Goal: Information Seeking & Learning: Learn about a topic

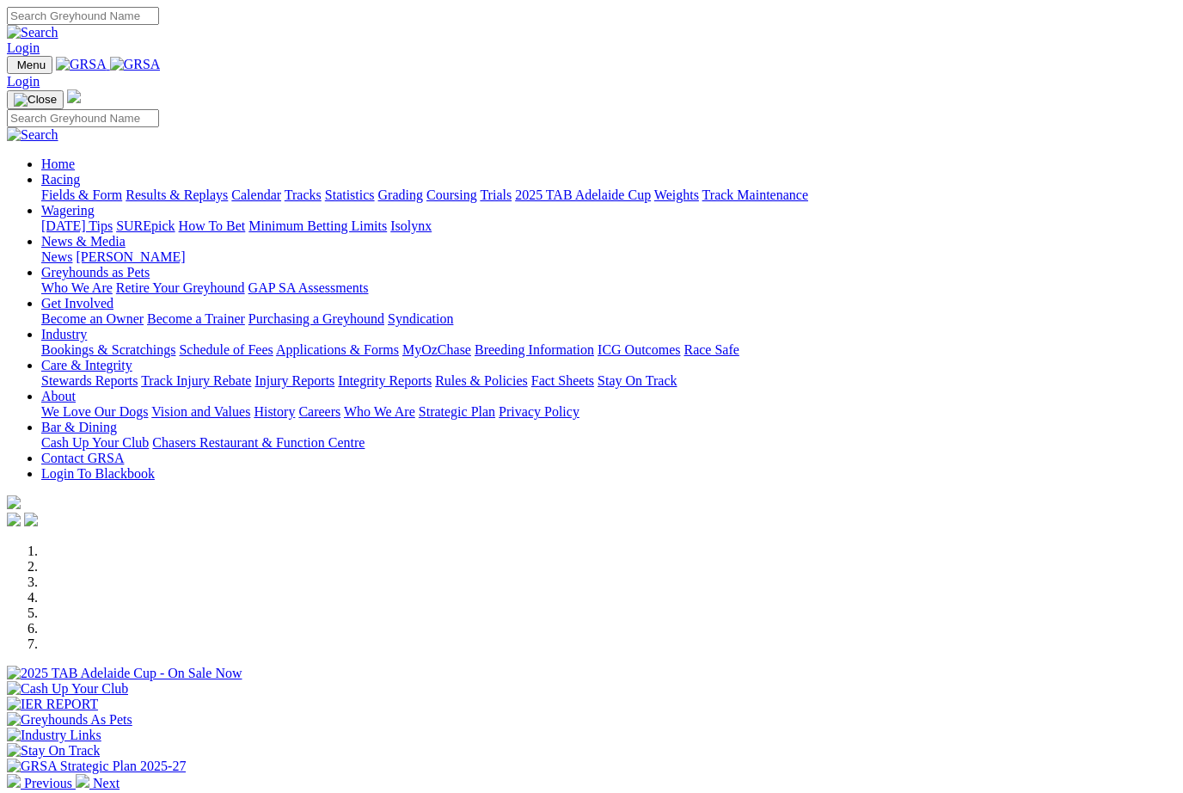
click at [80, 172] on link "Racing" at bounding box center [60, 179] width 39 height 15
click at [213, 187] on link "Results & Replays" at bounding box center [177, 194] width 102 height 15
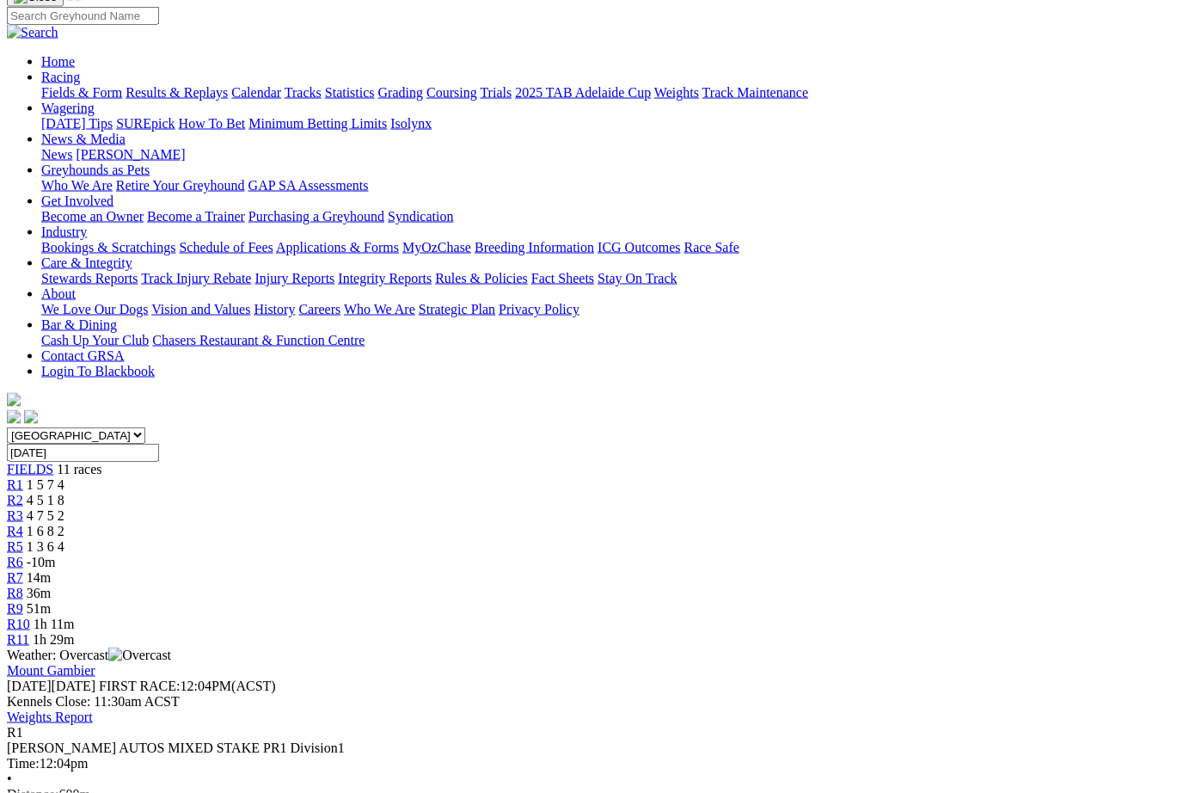
scroll to position [134, 0]
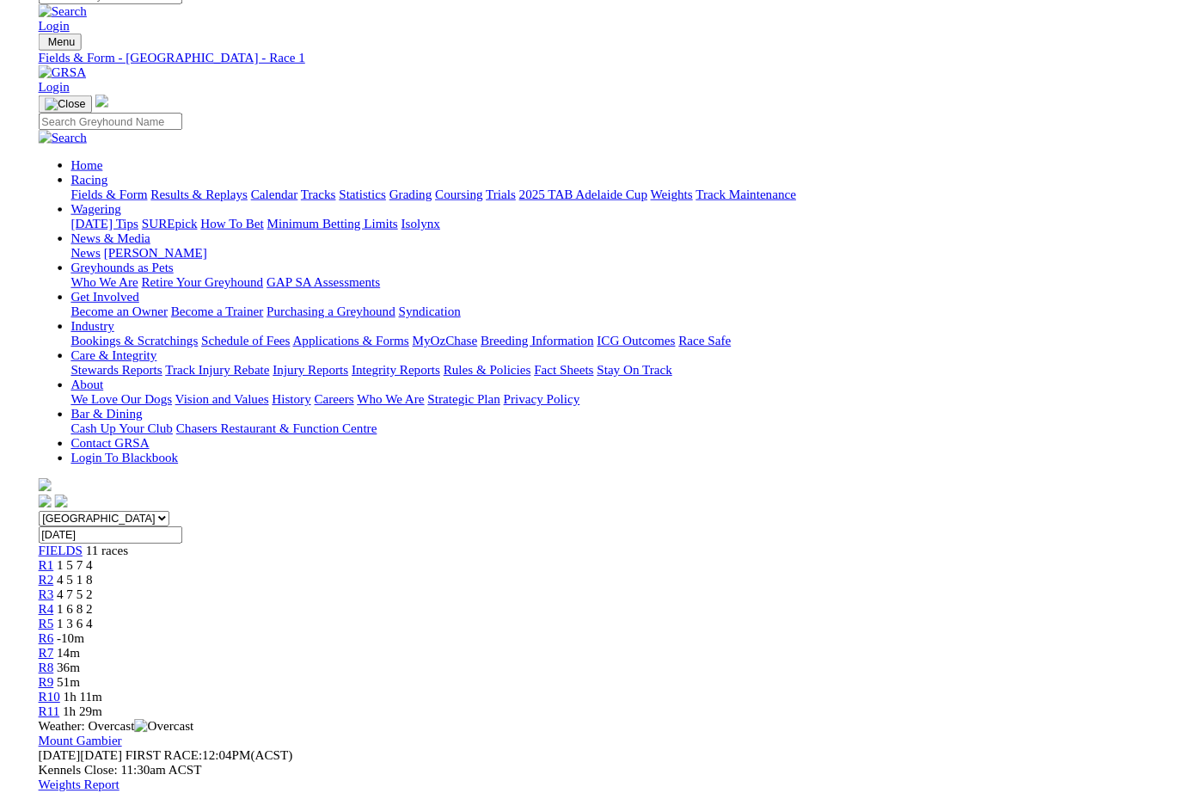
scroll to position [163, 0]
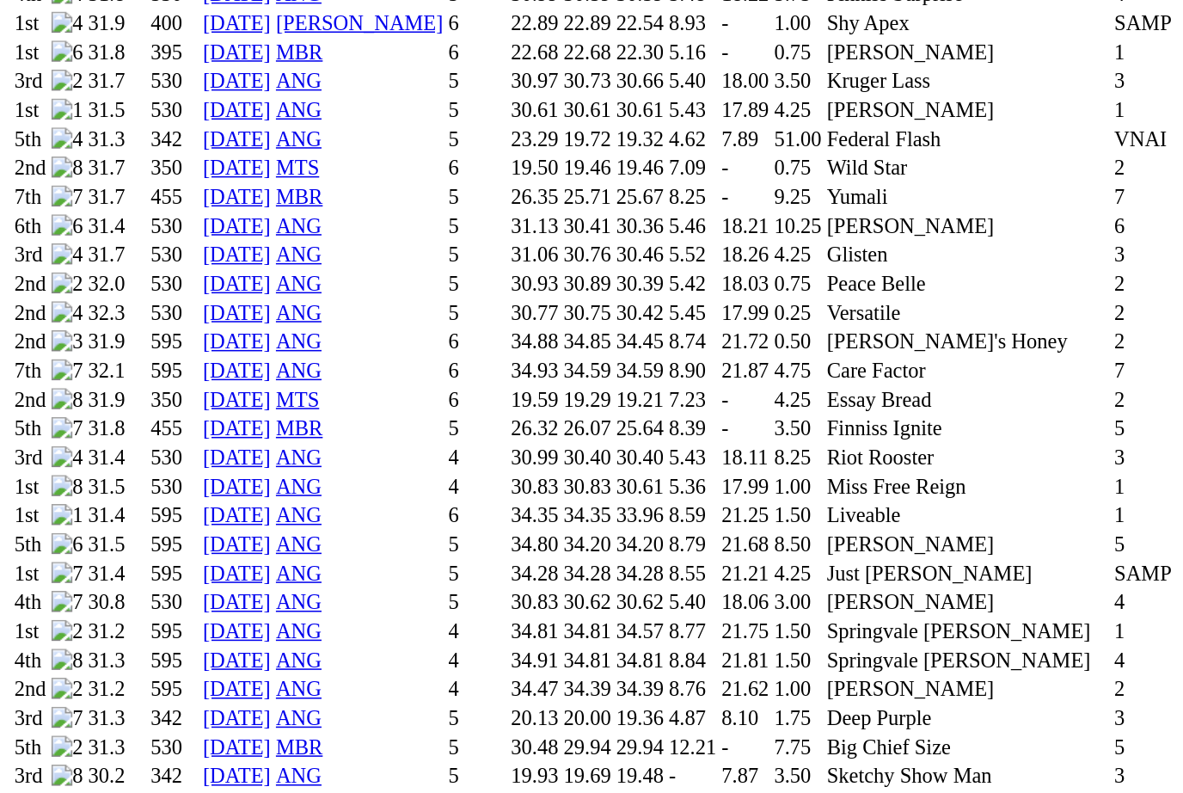
scroll to position [1677, 0]
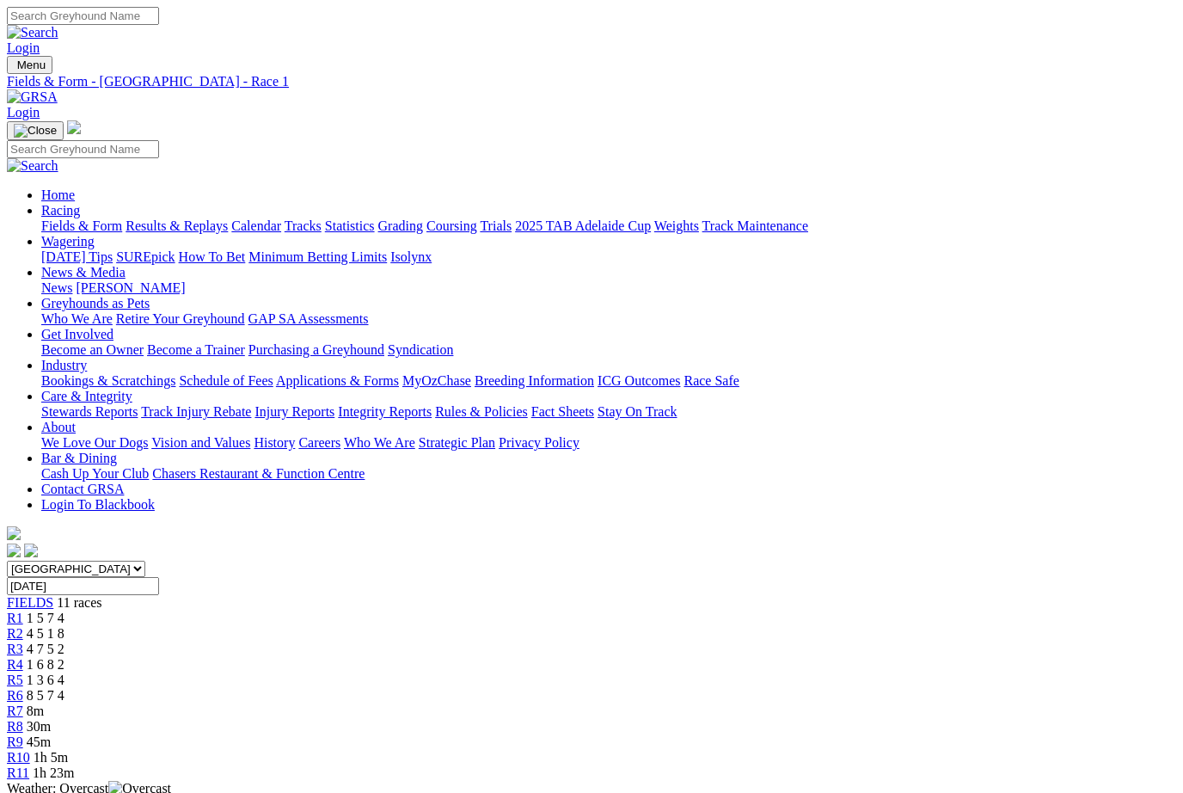
scroll to position [402, 15]
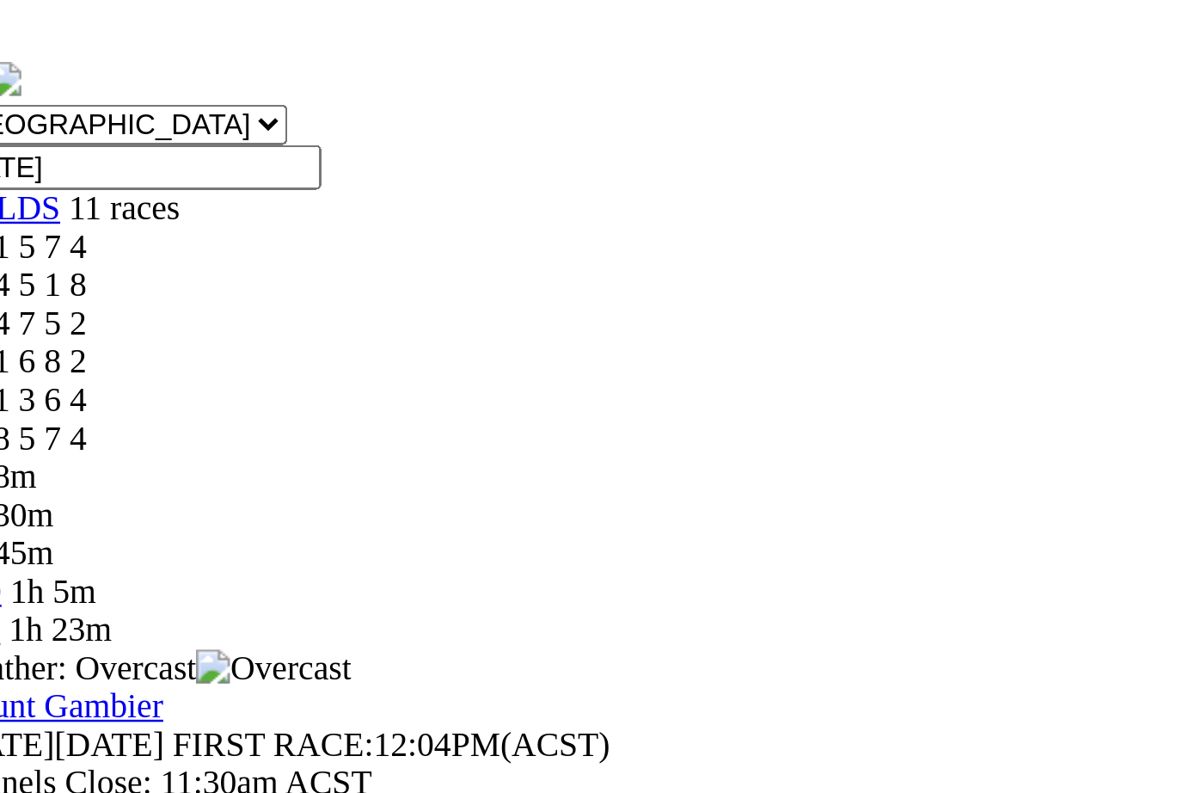
click at [9, 224] on span "R2" at bounding box center [0, 231] width 16 height 15
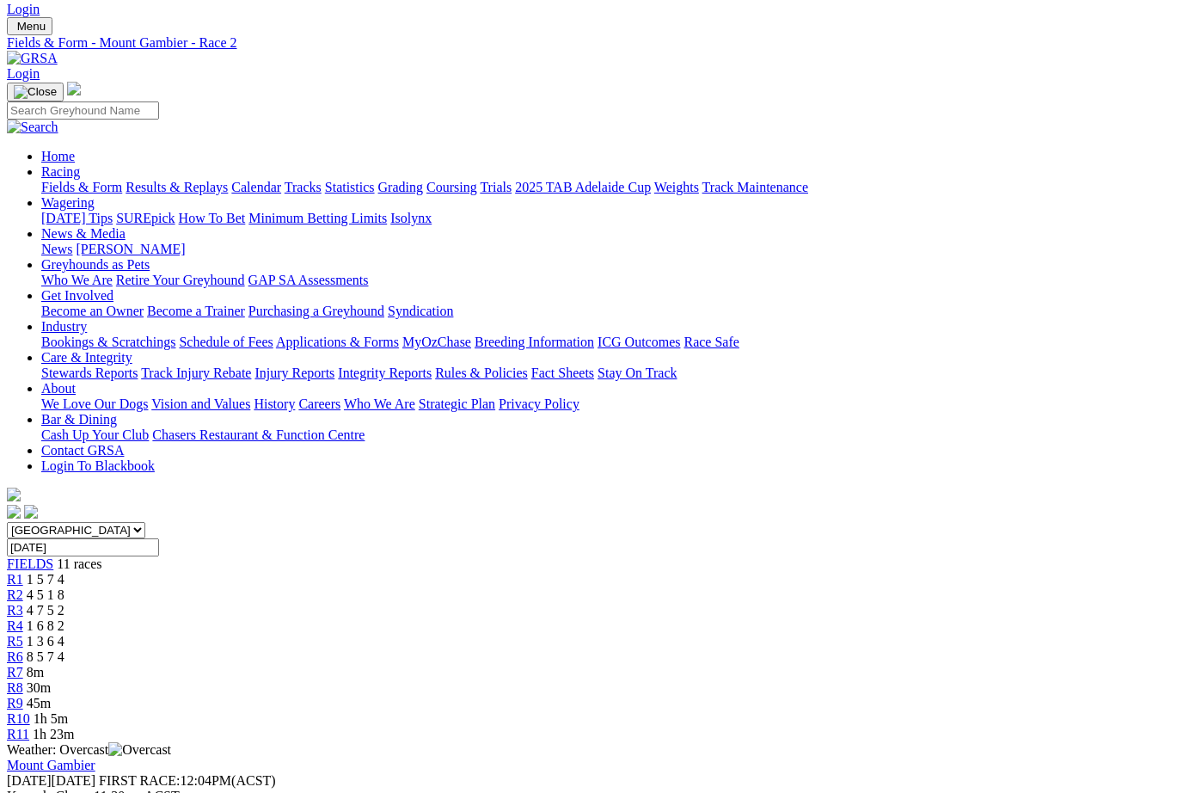
scroll to position [19, 0]
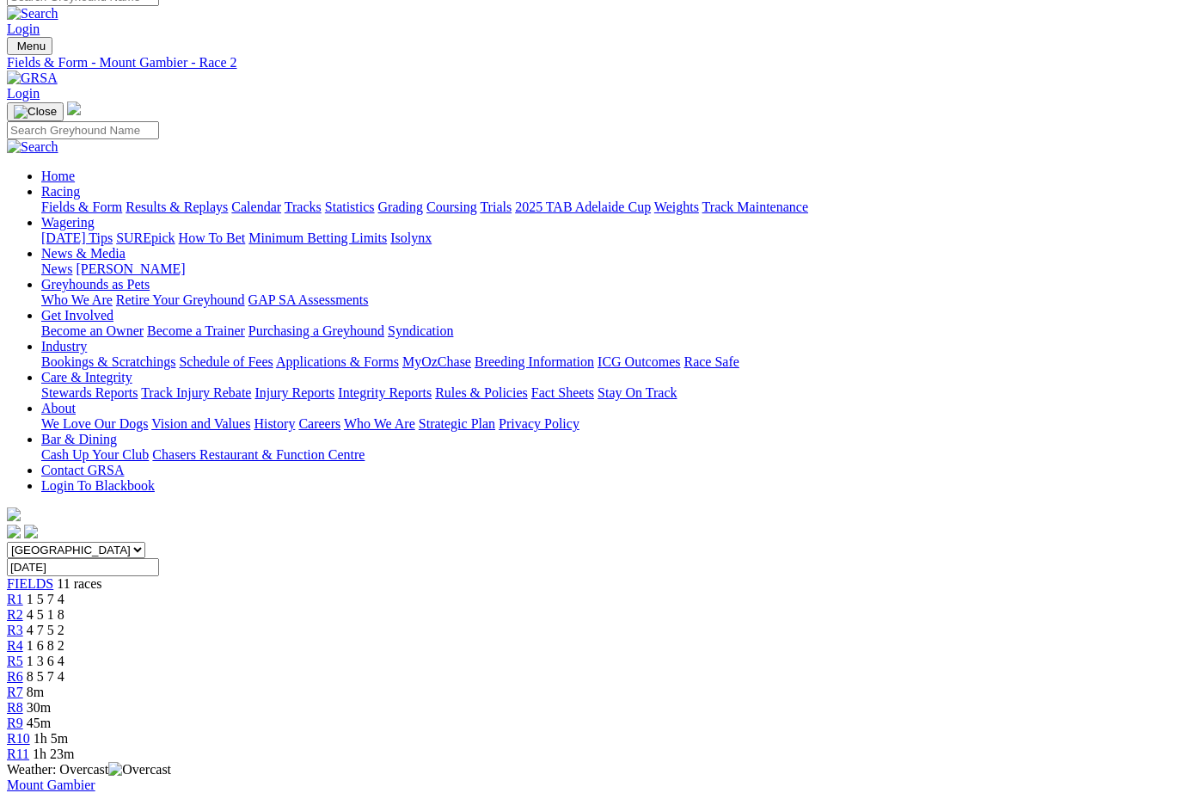
click at [23, 623] on span "R3" at bounding box center [15, 630] width 16 height 15
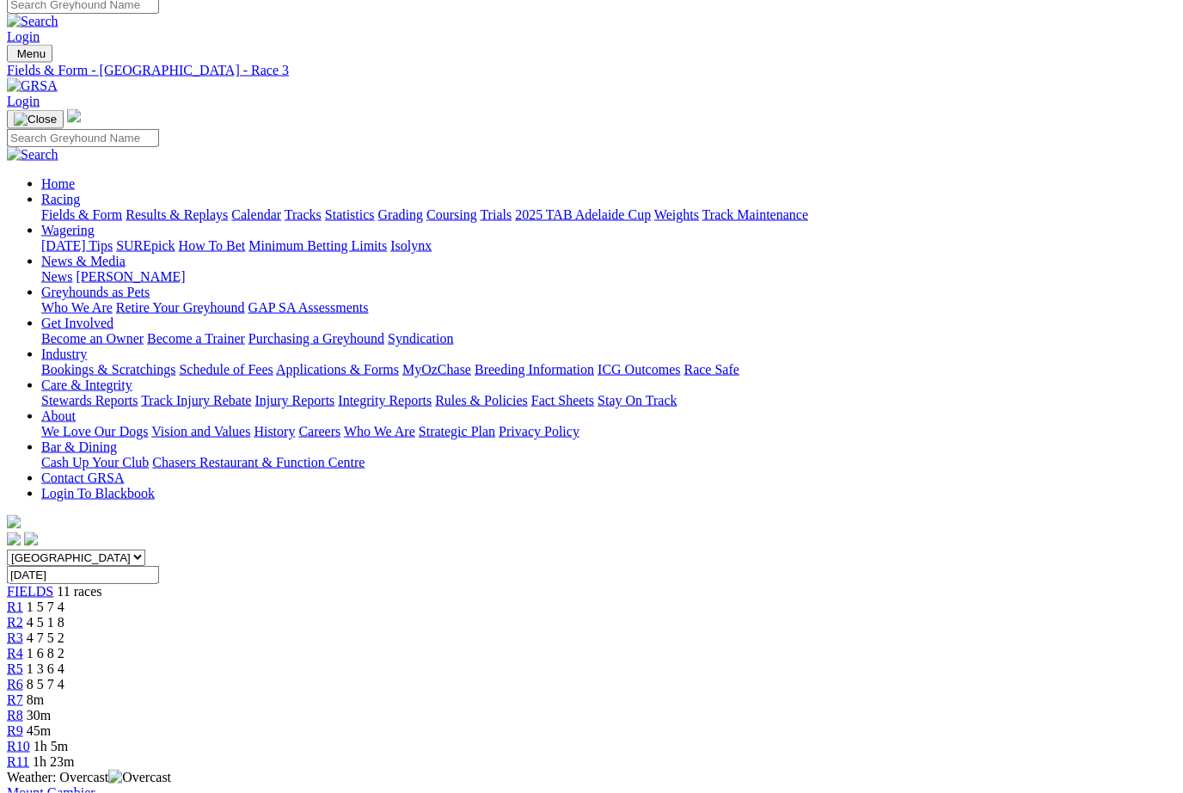
scroll to position [20, 0]
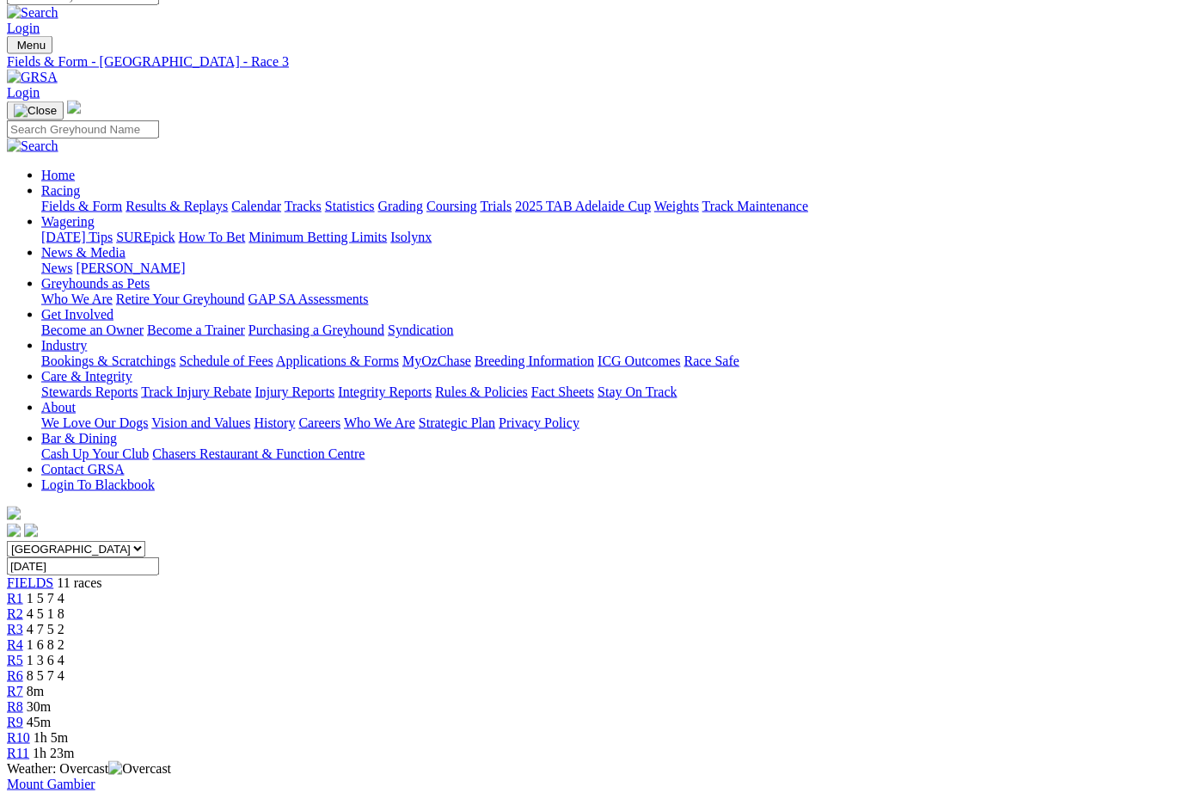
click at [23, 637] on link "R4" at bounding box center [15, 644] width 16 height 15
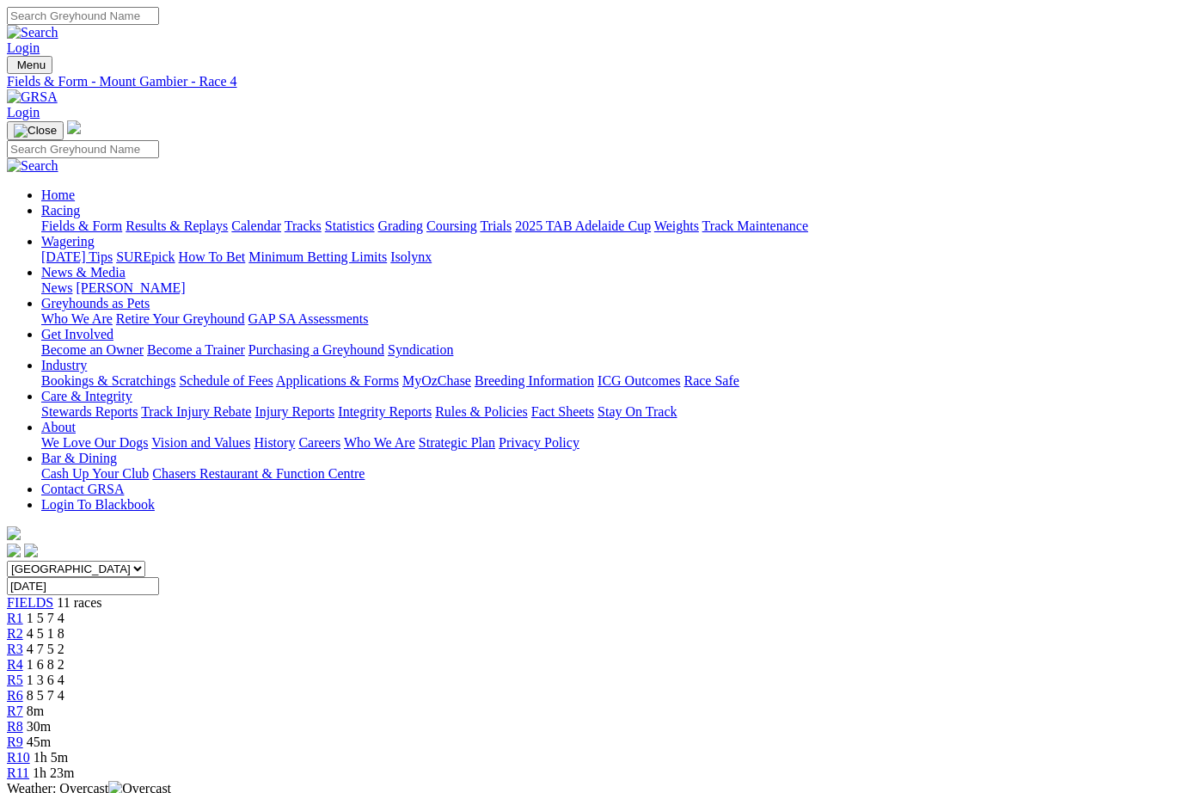
click at [23, 672] on span "R5" at bounding box center [15, 679] width 16 height 15
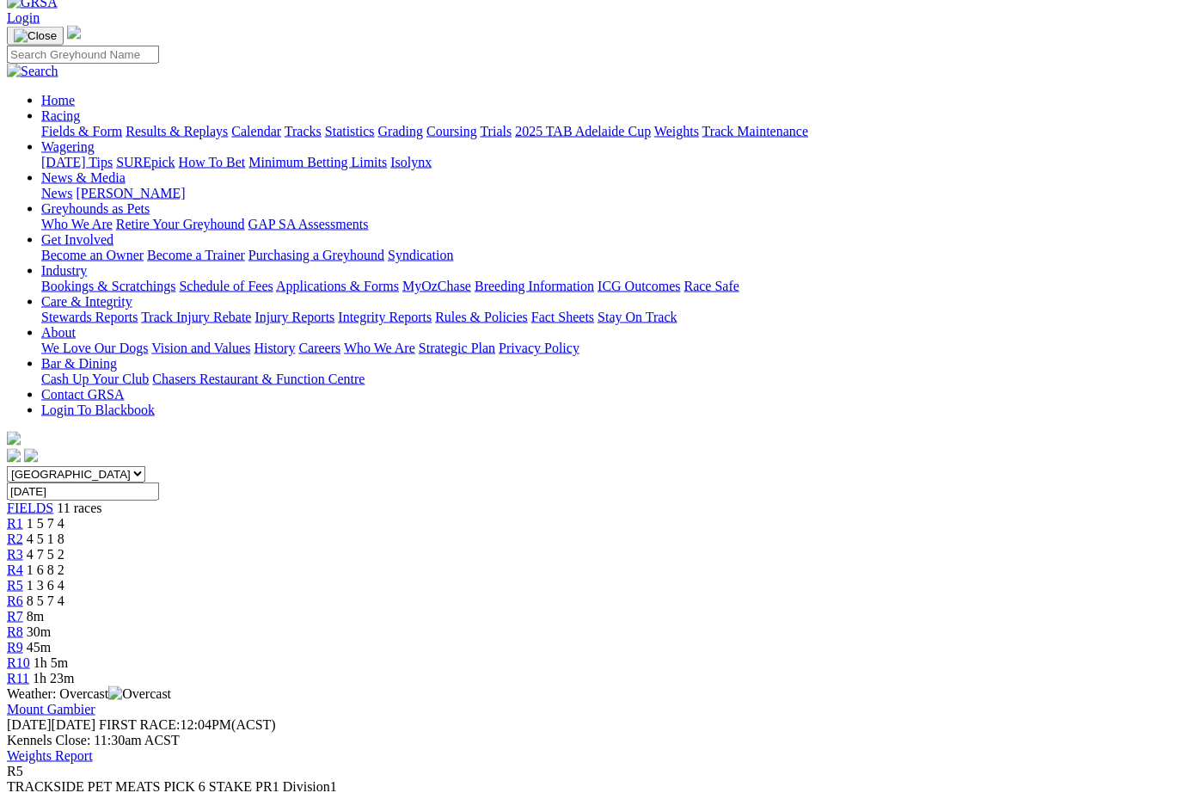
scroll to position [85, 0]
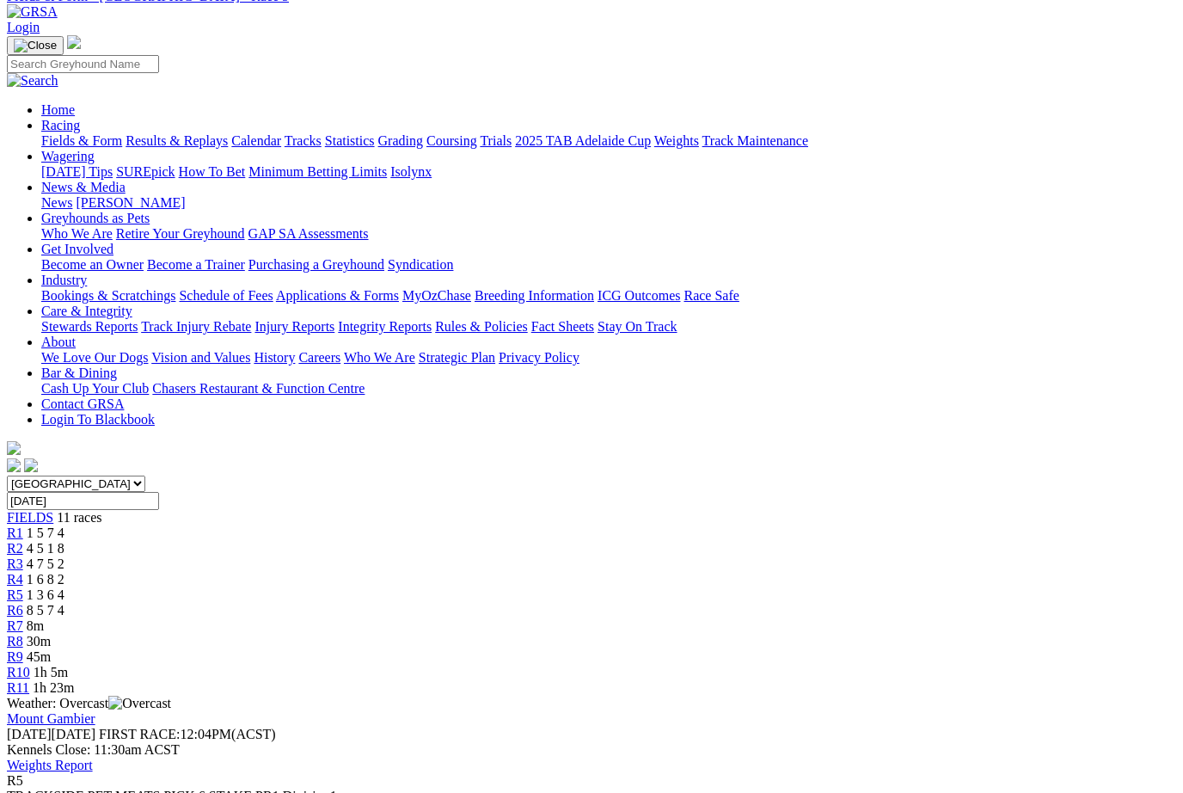
click at [23, 603] on span "R6" at bounding box center [15, 610] width 16 height 15
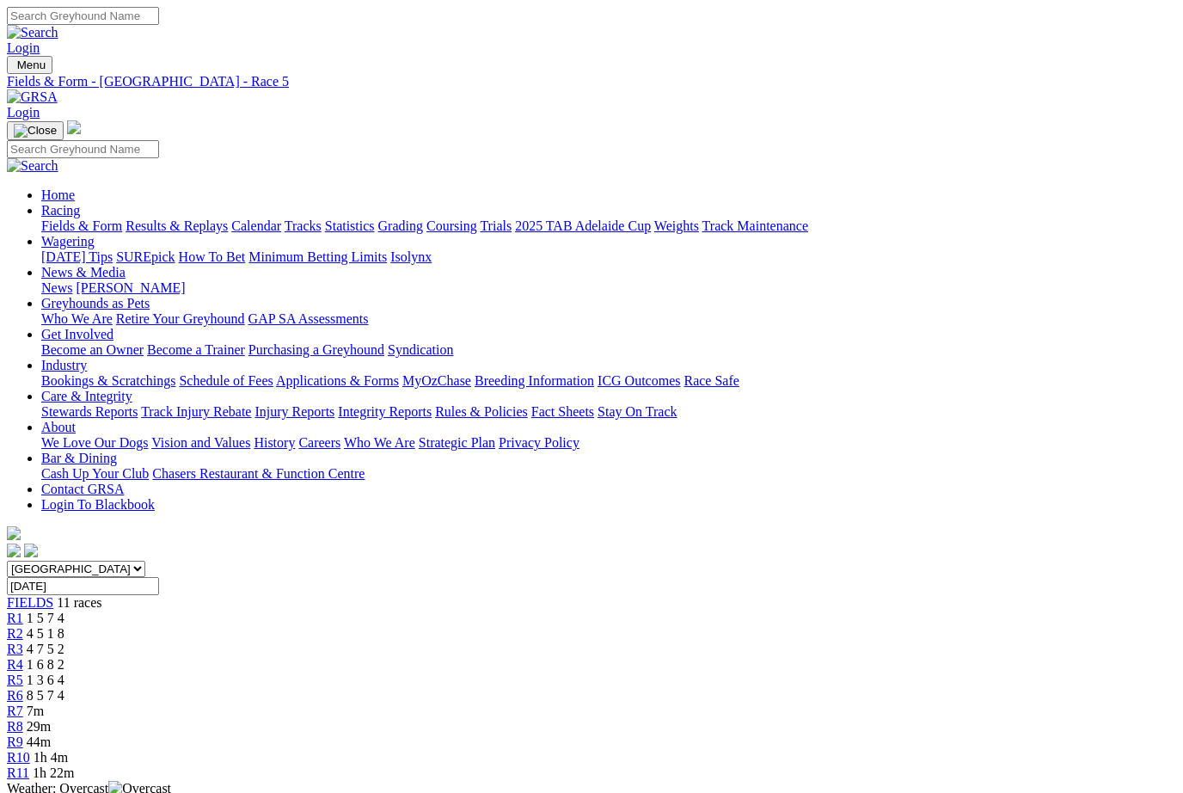
click at [45, 218] on link "Fields & Form" at bounding box center [81, 225] width 81 height 15
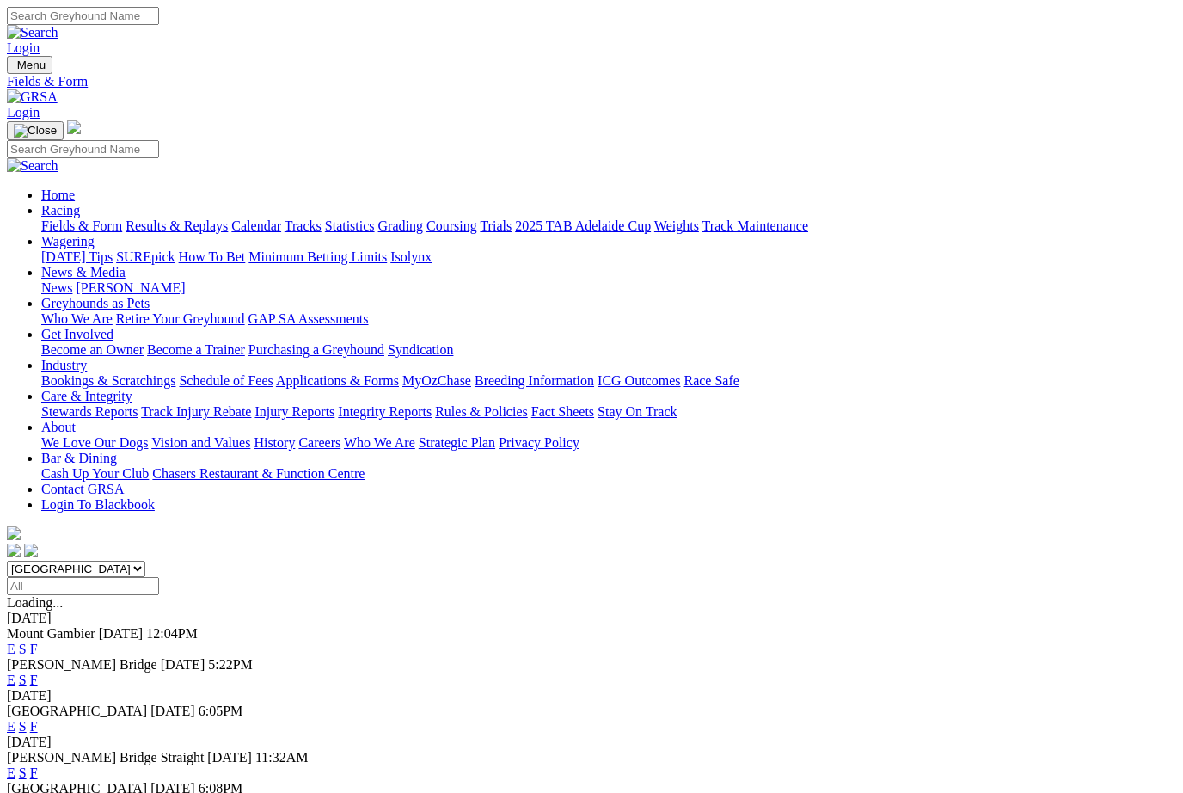
click at [38, 672] on link "F" at bounding box center [34, 679] width 8 height 15
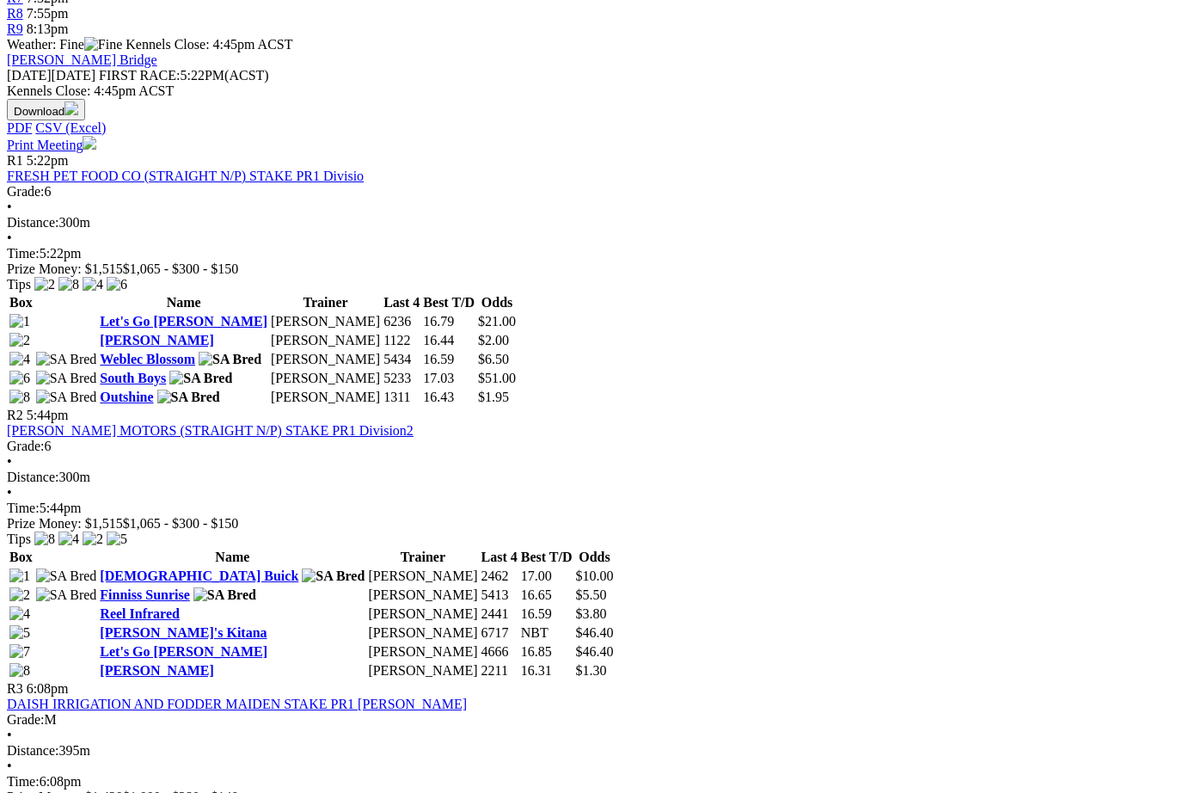
scroll to position [713, 0]
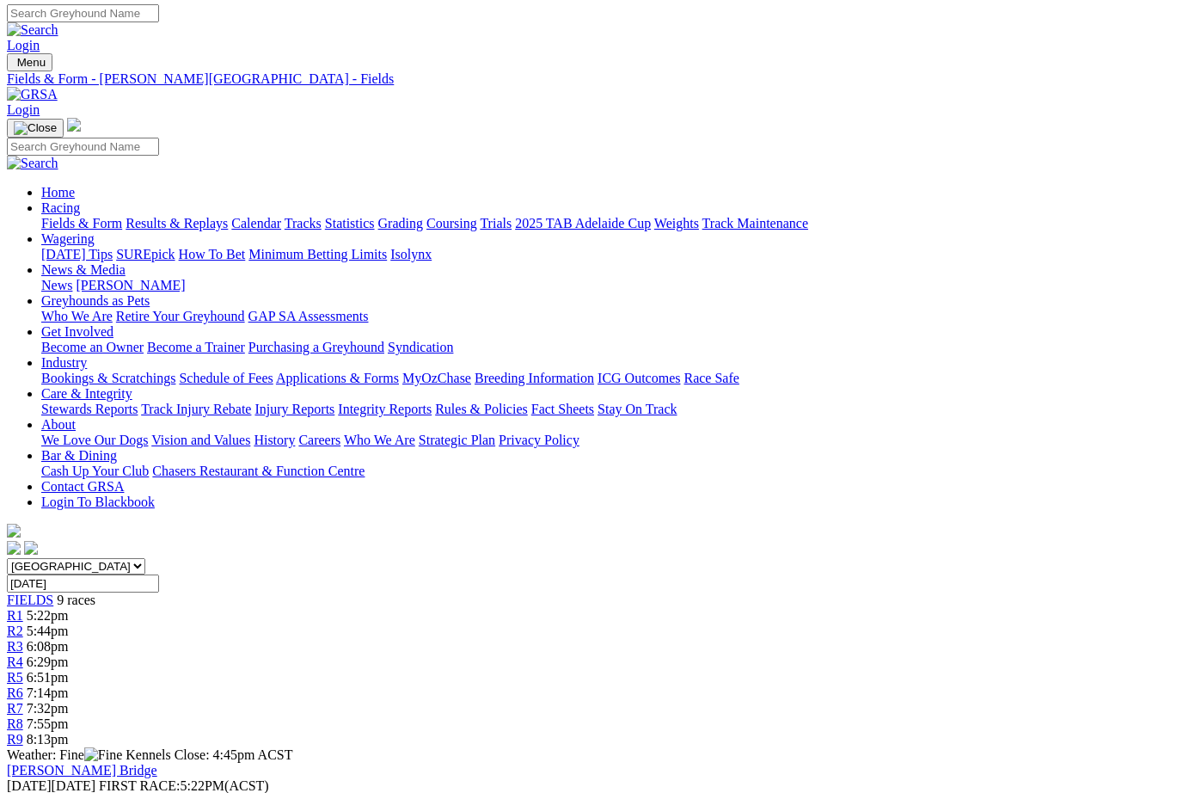
scroll to position [0, 0]
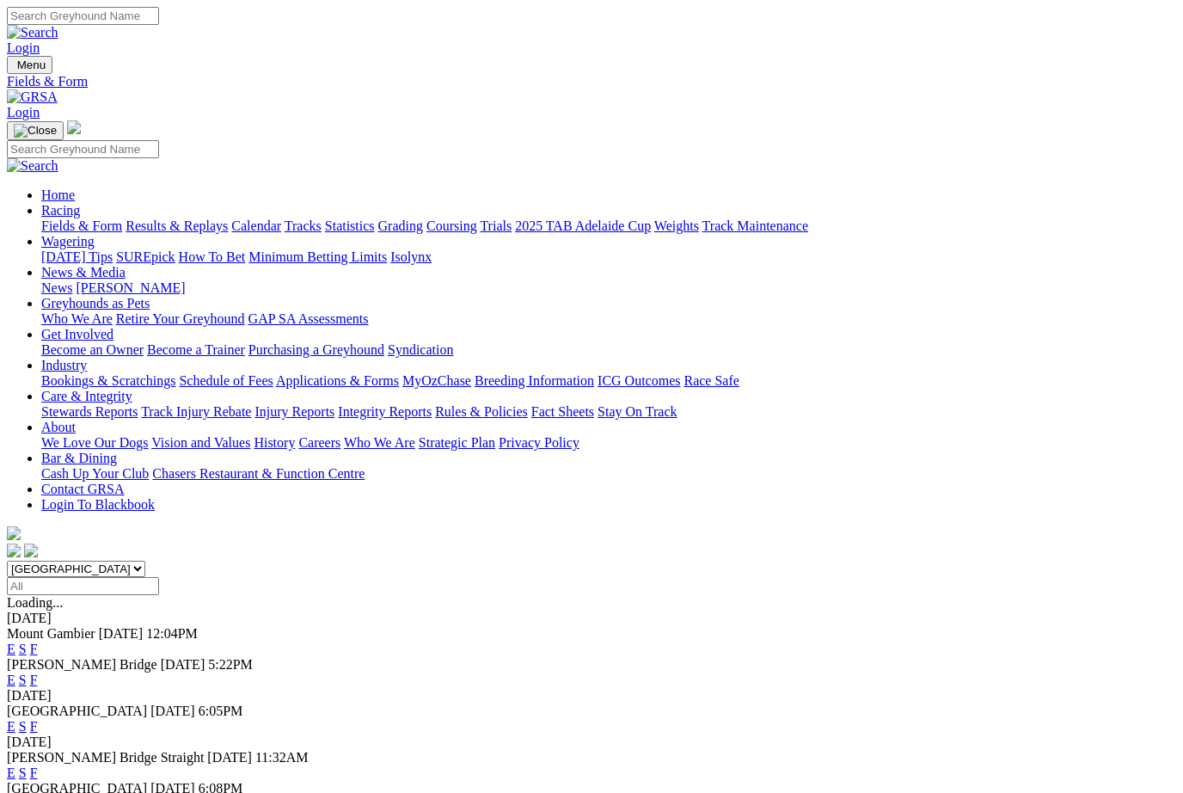
click at [126, 265] on link "News & Media" at bounding box center [83, 272] width 84 height 15
click at [72, 280] on link "News" at bounding box center [56, 287] width 31 height 15
